Goal: Task Accomplishment & Management: Use online tool/utility

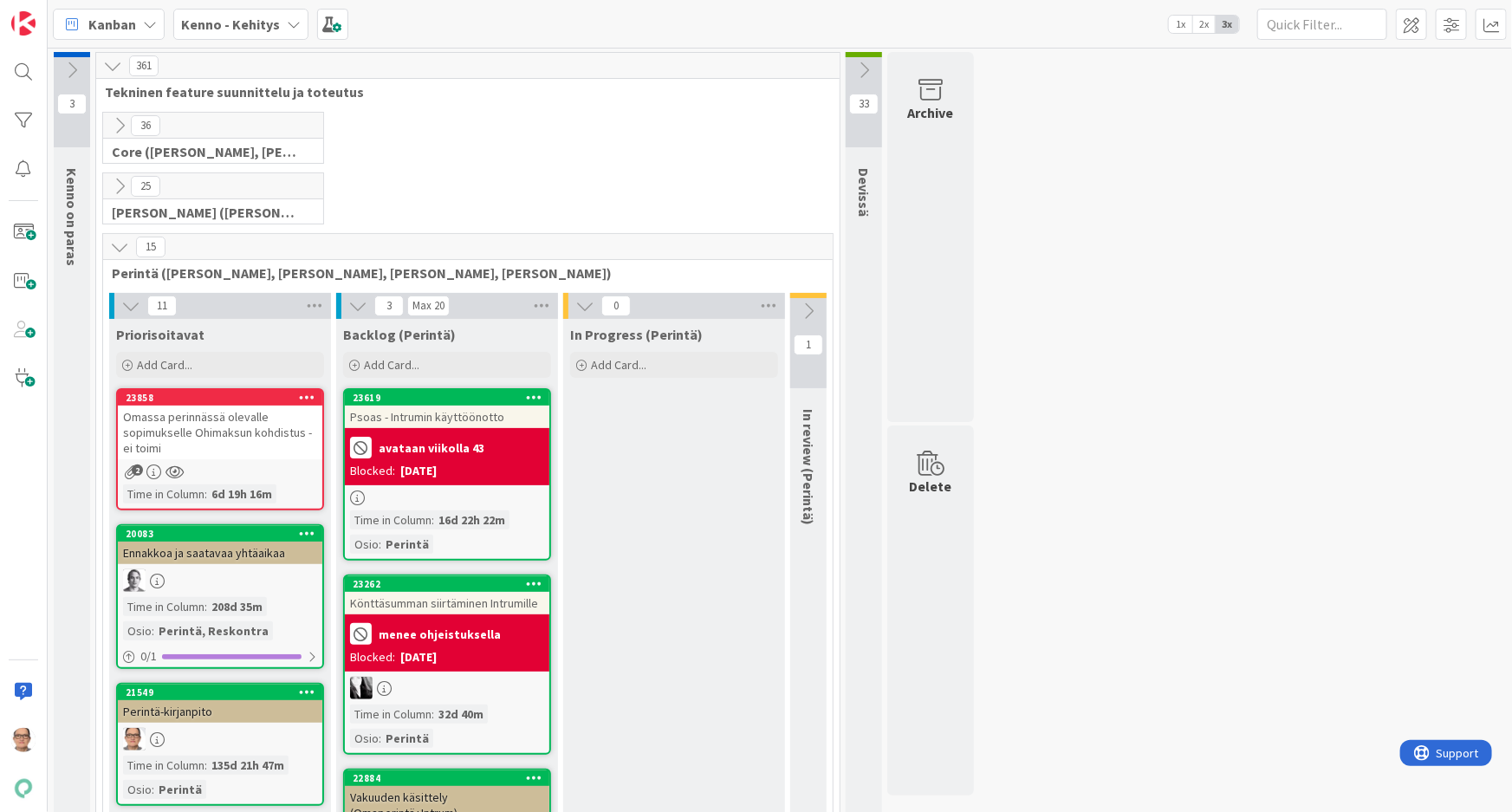
click at [270, 25] on b "Kenno - Kehitys" at bounding box center [230, 24] width 98 height 17
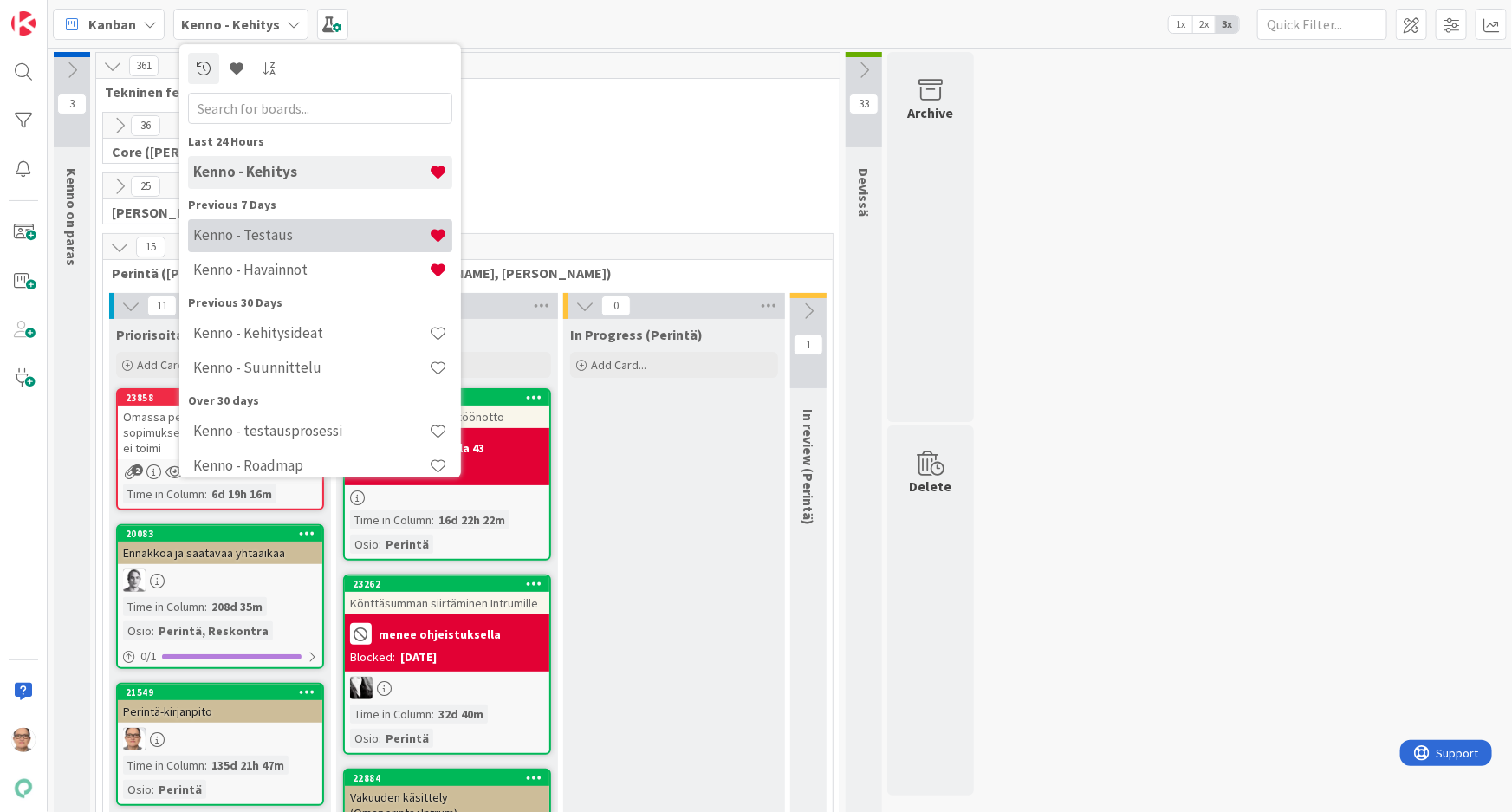
click at [307, 245] on div "Kenno - Testaus" at bounding box center [319, 236] width 264 height 33
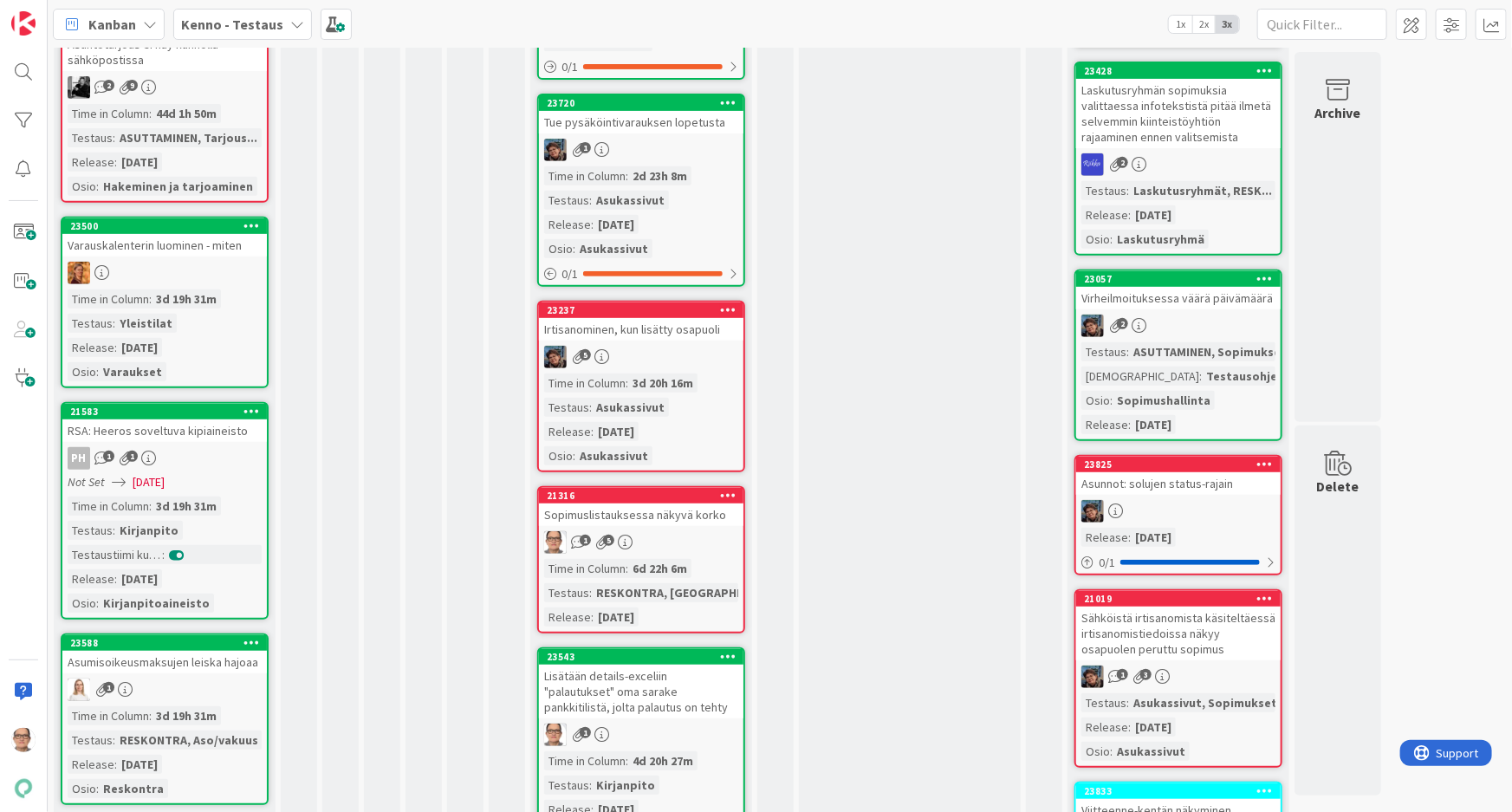
scroll to position [315, 0]
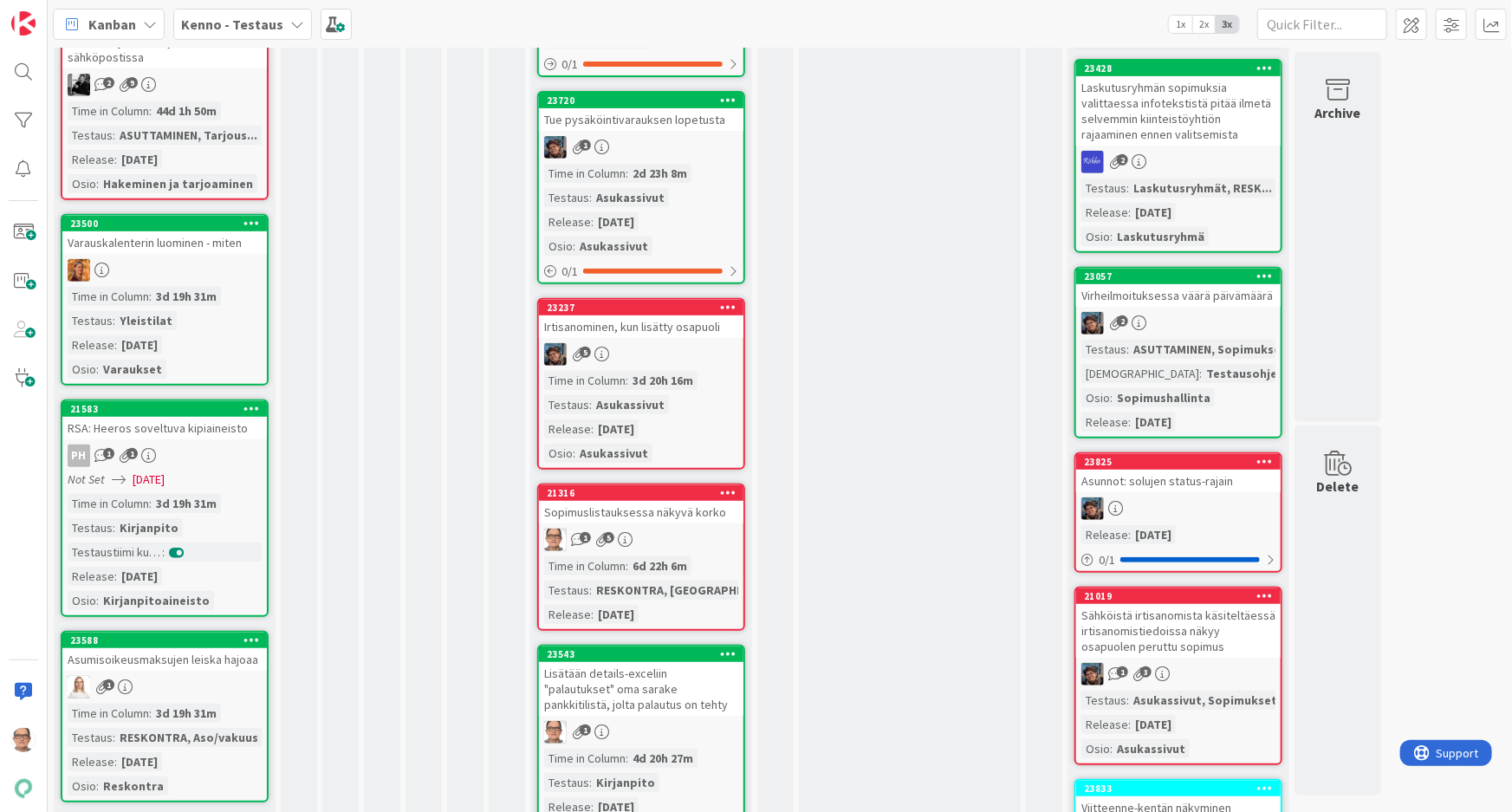
click at [693, 551] on div "21316 Sopimuslistauksessa näkyvä korko 1 5 Time in Column : 6d 22h 6m Testaus :…" at bounding box center [641, 557] width 208 height 147
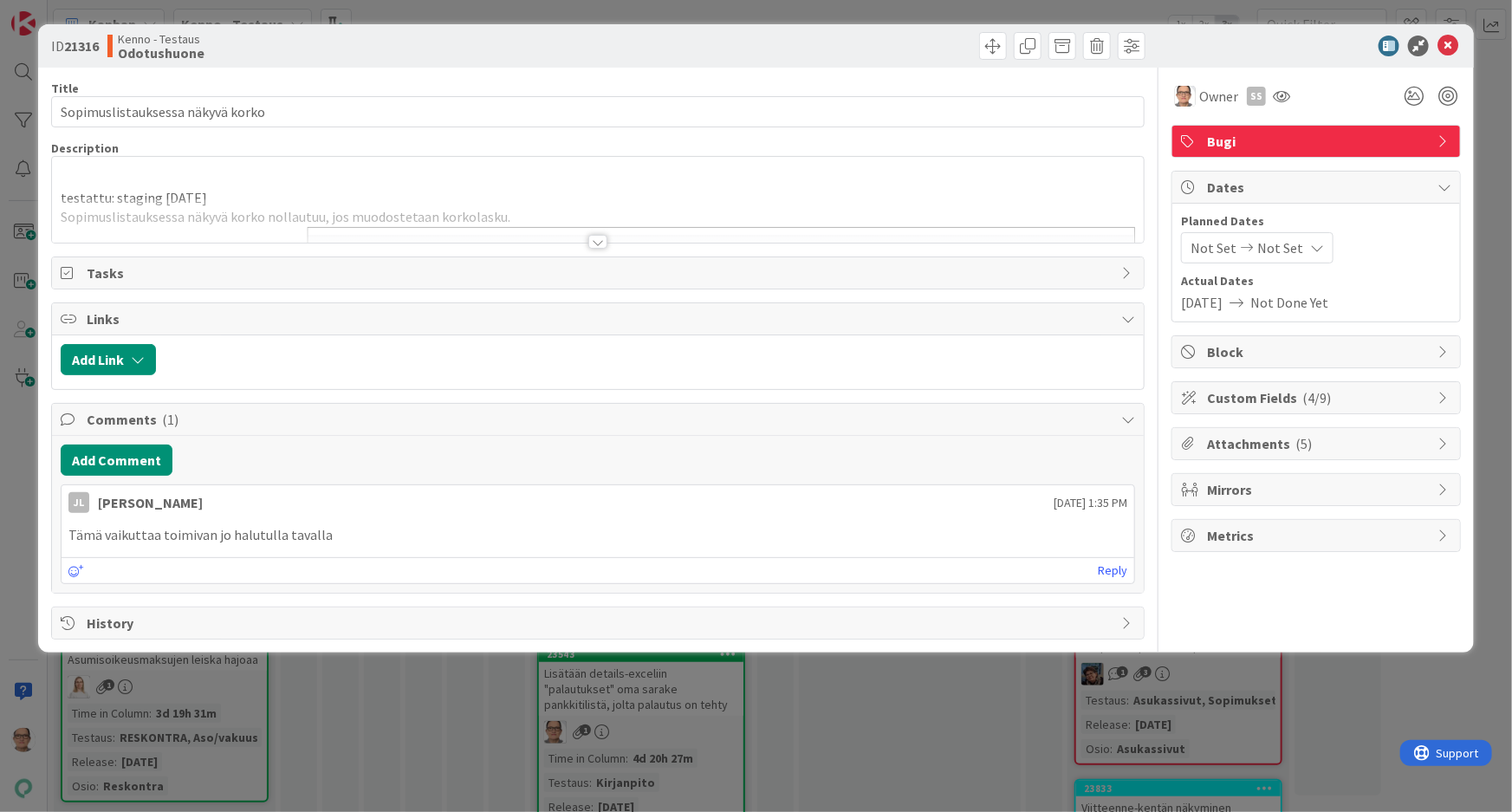
click at [601, 245] on div at bounding box center [597, 241] width 19 height 14
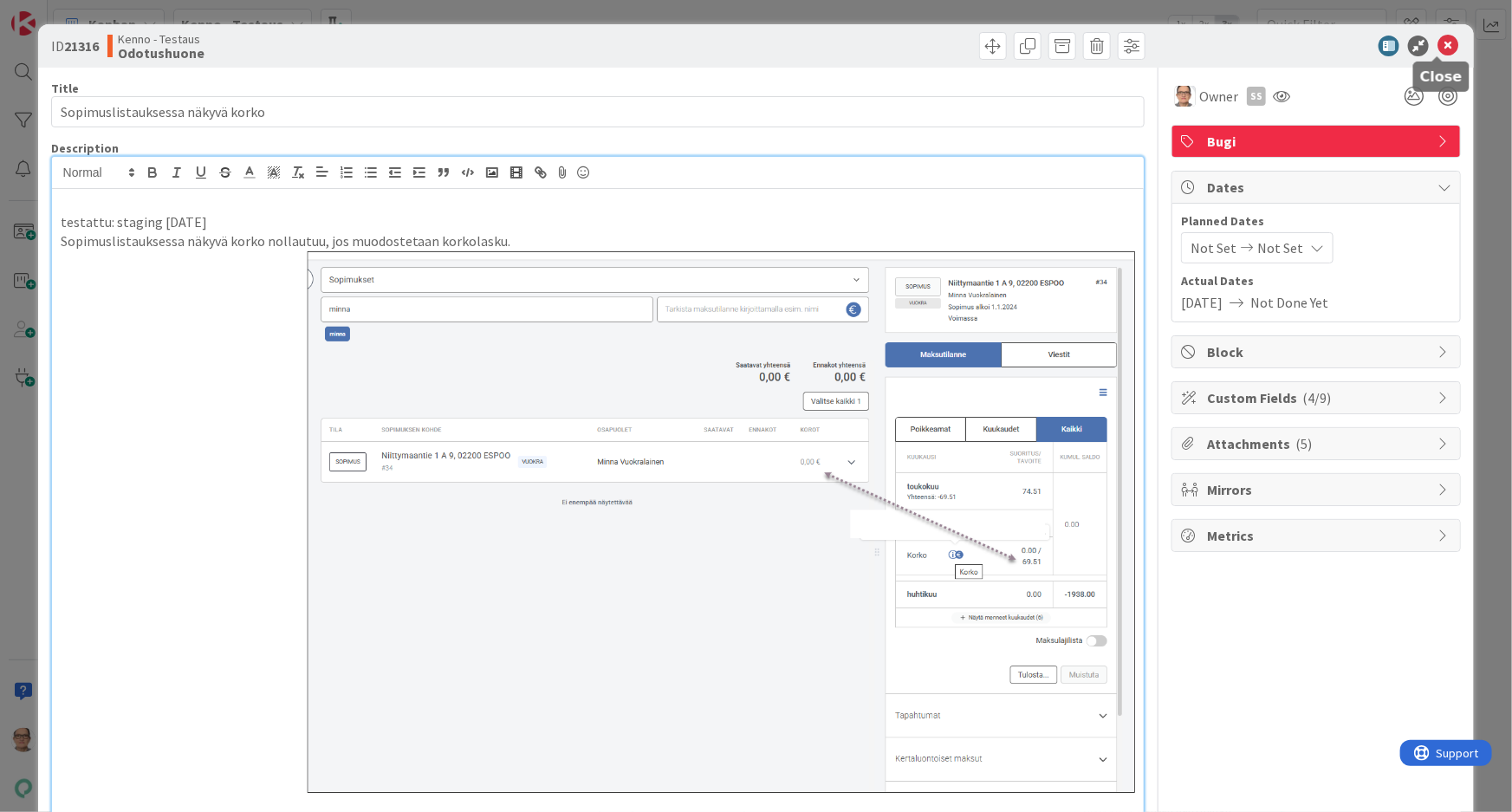
drag, startPoint x: 1435, startPoint y: 48, endPoint x: 1307, endPoint y: 48, distance: 128.0
click at [1437, 47] on icon at bounding box center [1448, 46] width 21 height 21
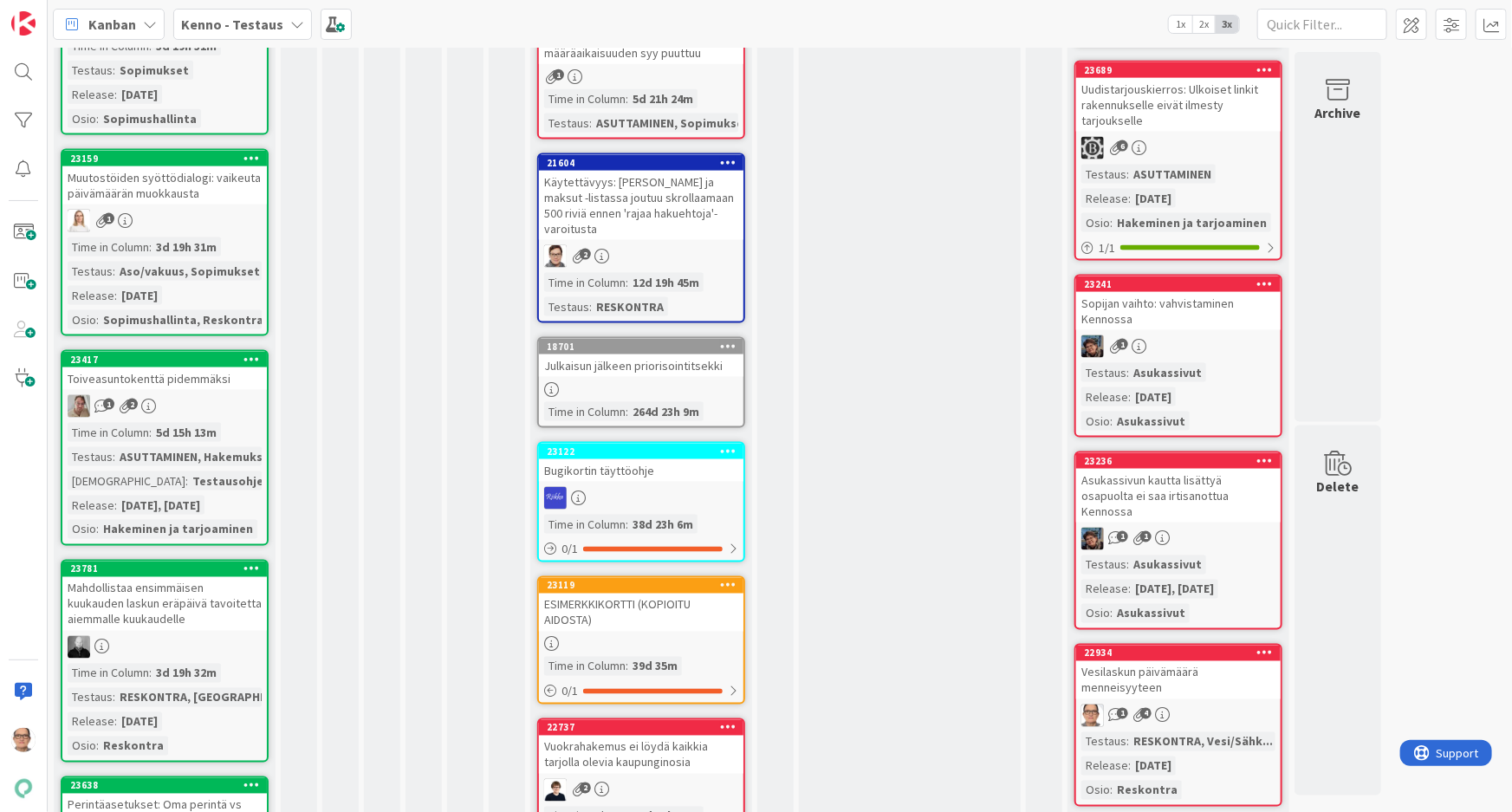
scroll to position [1181, 0]
